Goal: Navigation & Orientation: Find specific page/section

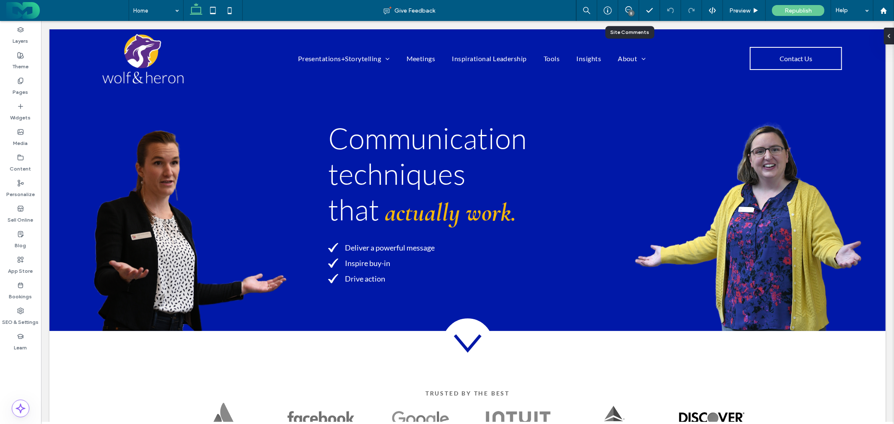
click at [629, 12] on div "8" at bounding box center [631, 13] width 6 height 6
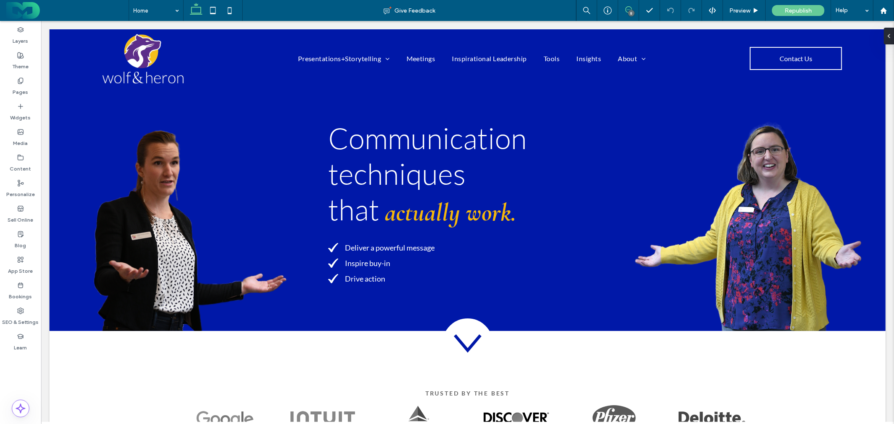
click at [628, 10] on use at bounding box center [628, 9] width 7 height 7
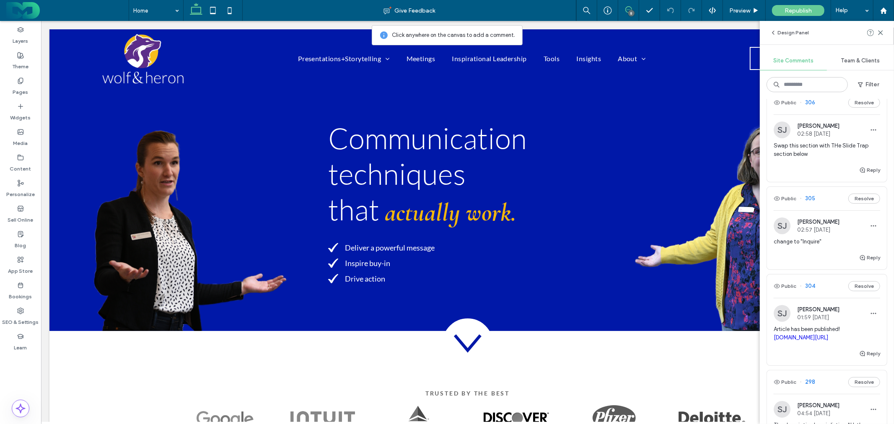
scroll to position [47, 0]
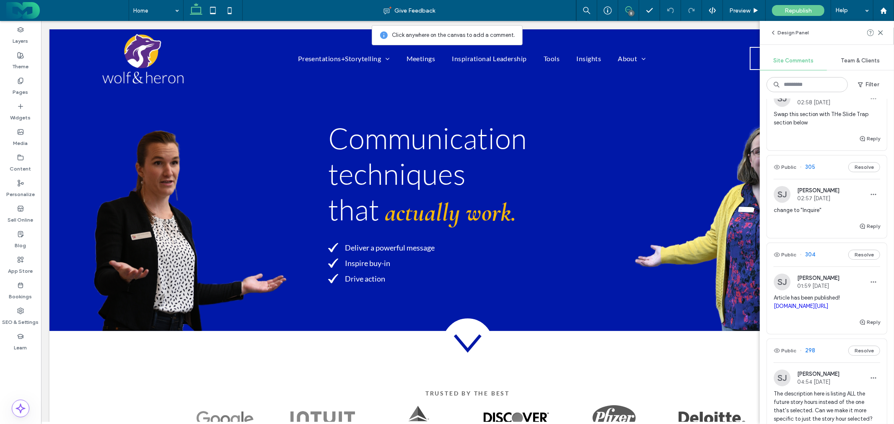
click at [810, 211] on span "change to "Inquire"" at bounding box center [826, 210] width 106 height 8
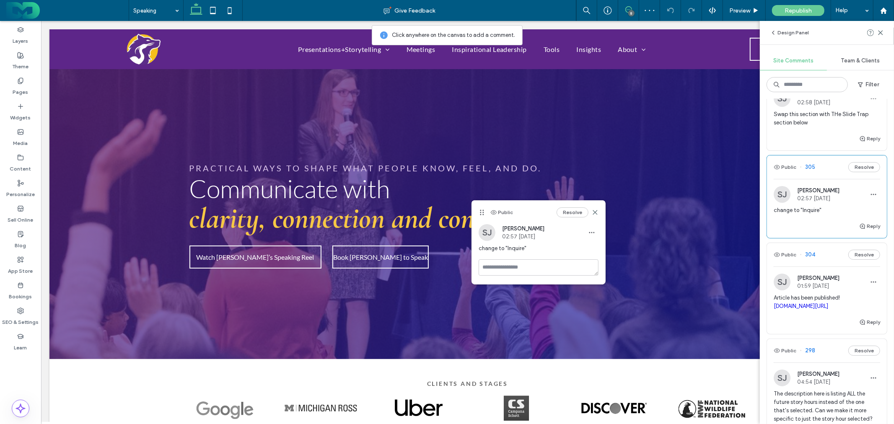
scroll to position [1396, 0]
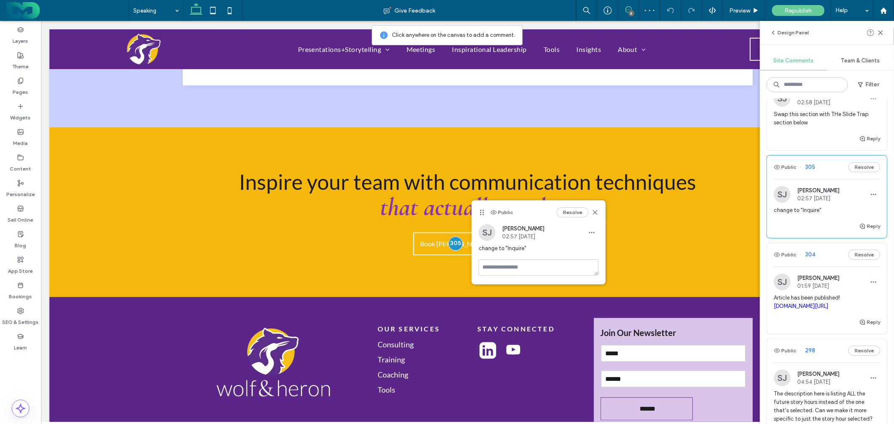
click at [803, 302] on span "Article has been published! [DOMAIN_NAME][URL]" at bounding box center [826, 302] width 106 height 17
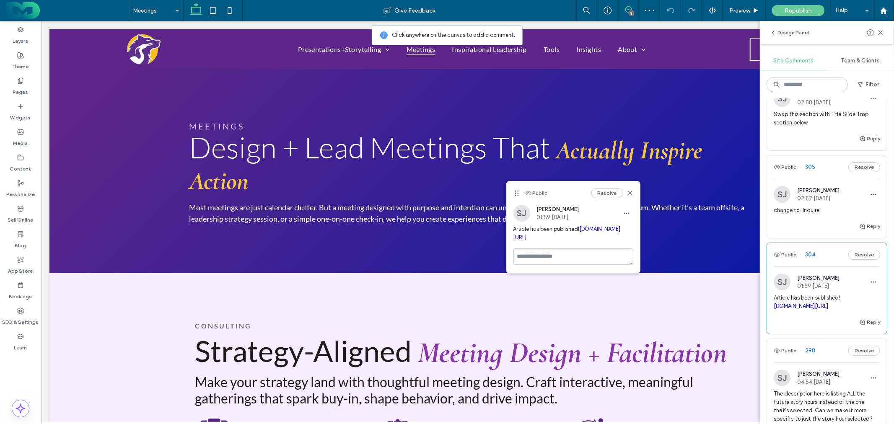
scroll to position [1365, 0]
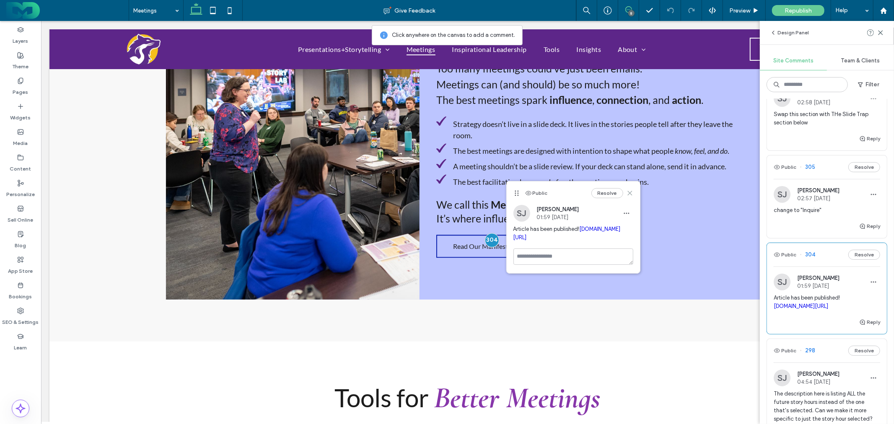
click at [632, 192] on icon at bounding box center [629, 193] width 7 height 7
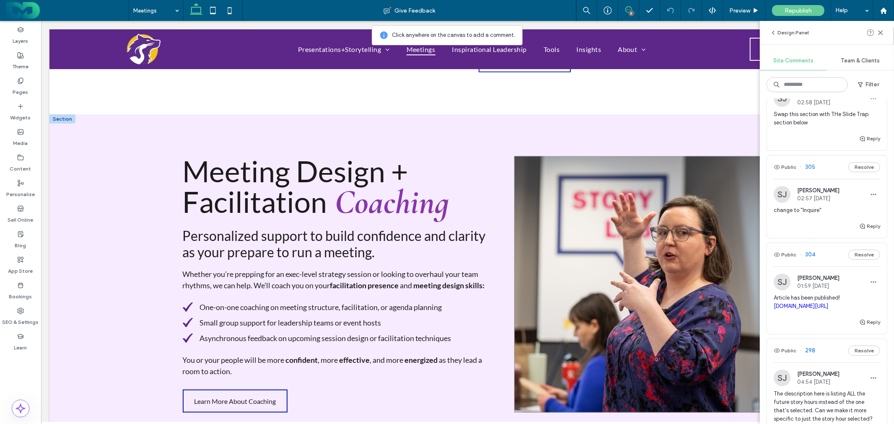
scroll to position [1132, 0]
